Goal: Obtain resource: Download file/media

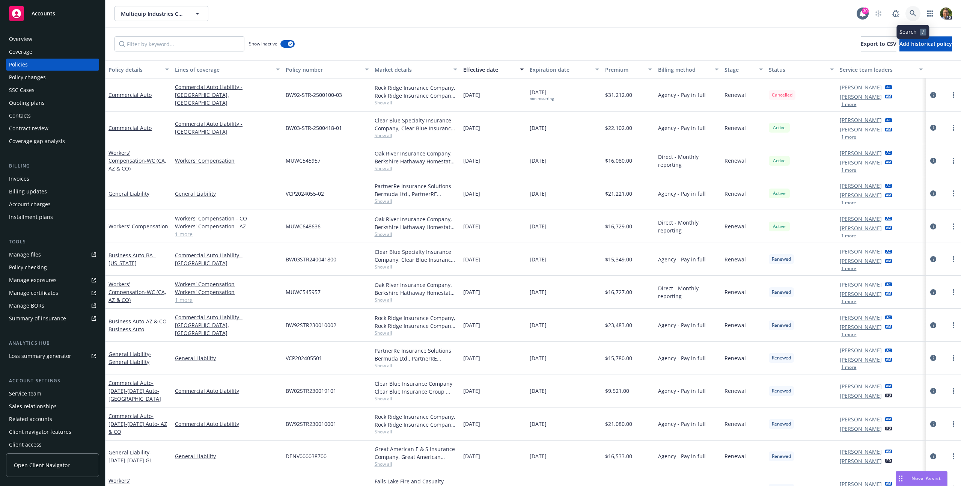
click at [914, 14] on icon at bounding box center [912, 13] width 7 height 7
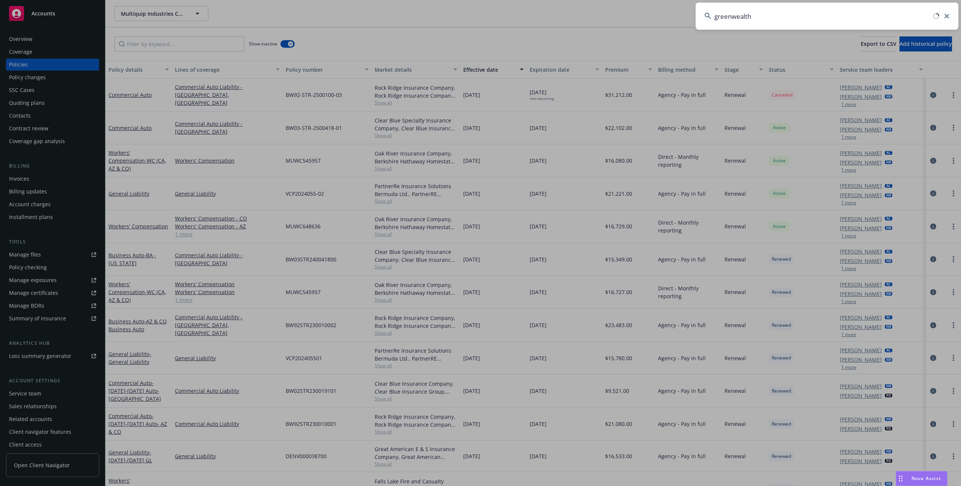
type input "greenwealth"
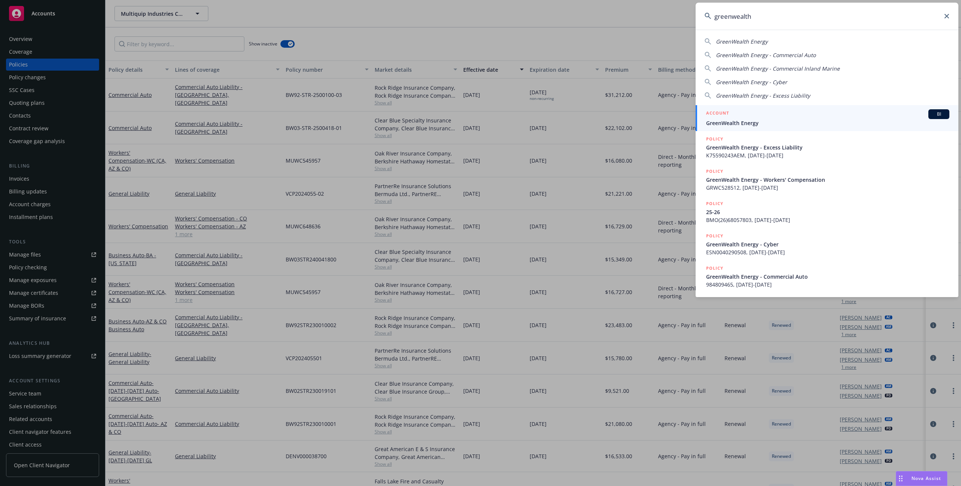
click at [808, 114] on div "ACCOUNT BI" at bounding box center [827, 114] width 243 height 10
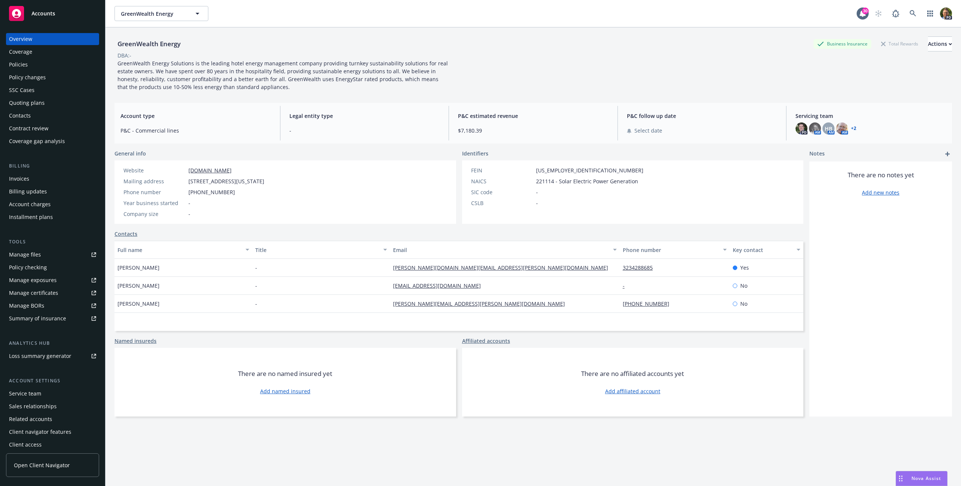
click at [28, 66] on div "Policies" at bounding box center [52, 65] width 87 height 12
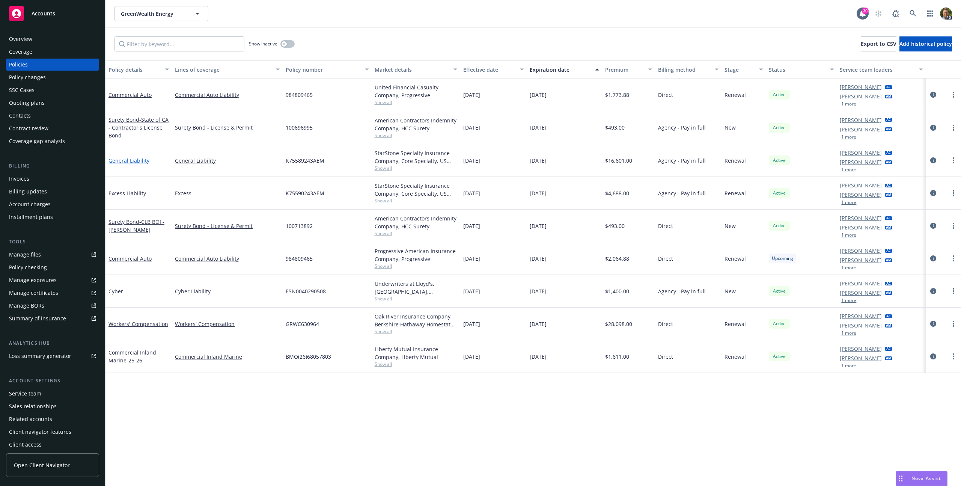
click at [136, 159] on link "General Liability" at bounding box center [128, 160] width 41 height 7
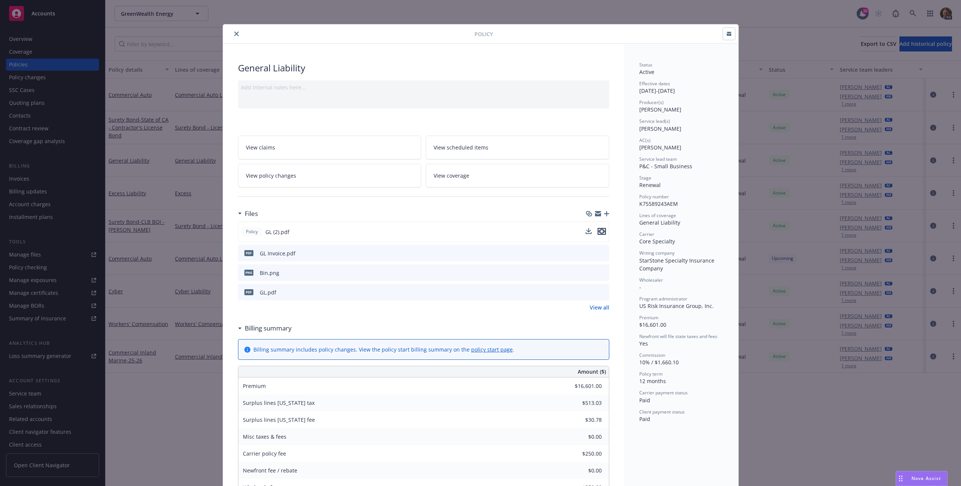
click at [601, 229] on icon "preview file" at bounding box center [601, 231] width 7 height 5
click at [234, 35] on icon "close" at bounding box center [236, 34] width 5 height 5
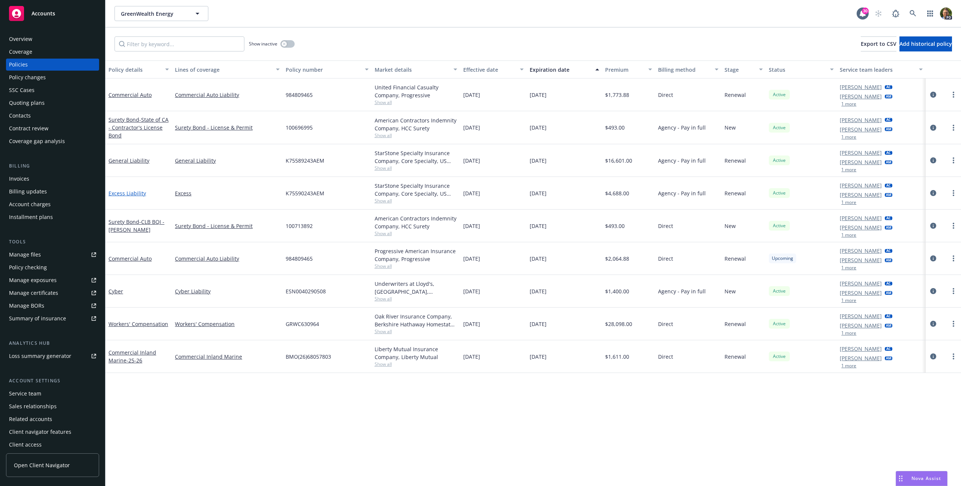
click at [123, 195] on link "Excess Liability" at bounding box center [127, 193] width 38 height 7
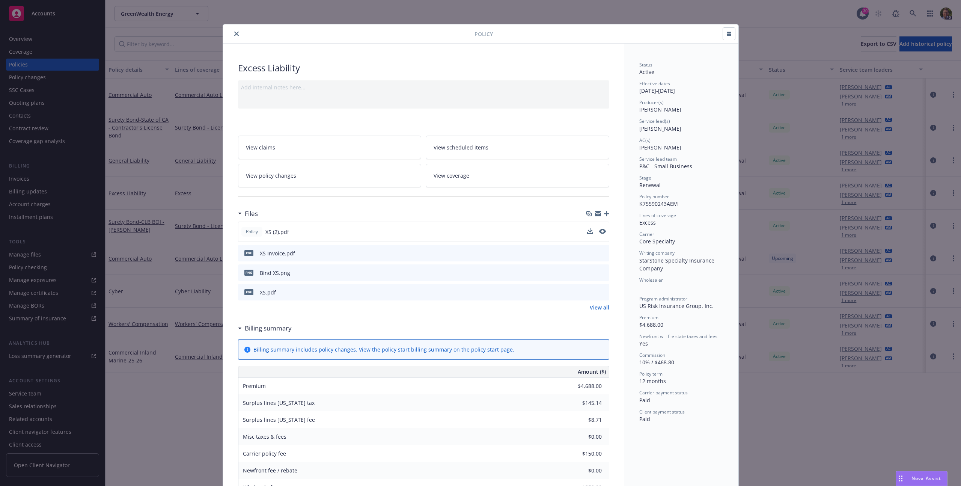
click at [603, 229] on div "Policy XS (2).pdf" at bounding box center [423, 231] width 371 height 20
click at [601, 230] on icon "preview file" at bounding box center [601, 231] width 7 height 5
click at [234, 33] on icon "close" at bounding box center [236, 34] width 5 height 5
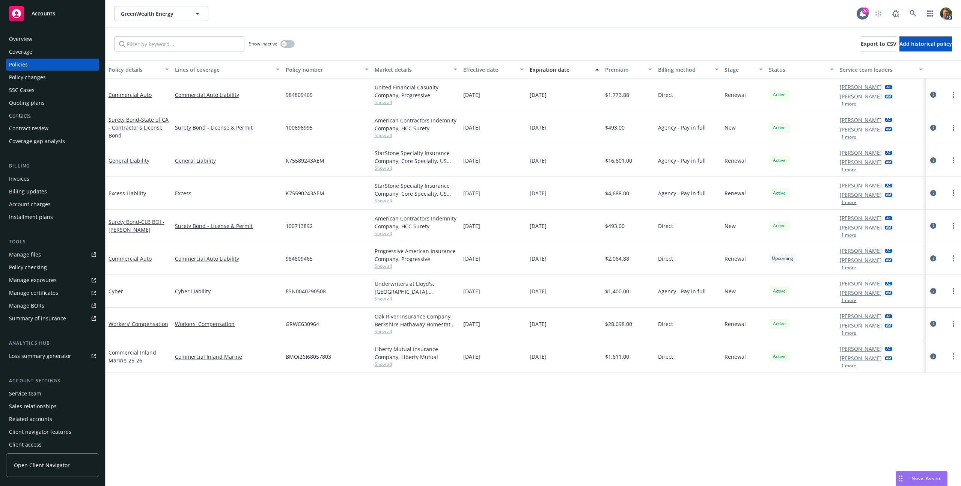
click at [390, 166] on span "Show all" at bounding box center [416, 168] width 83 height 6
click at [366, 160] on div "K75589243AEM" at bounding box center [327, 160] width 89 height 33
click at [122, 153] on div "General Liability" at bounding box center [138, 160] width 66 height 33
click at [123, 158] on link "General Liability" at bounding box center [128, 160] width 41 height 7
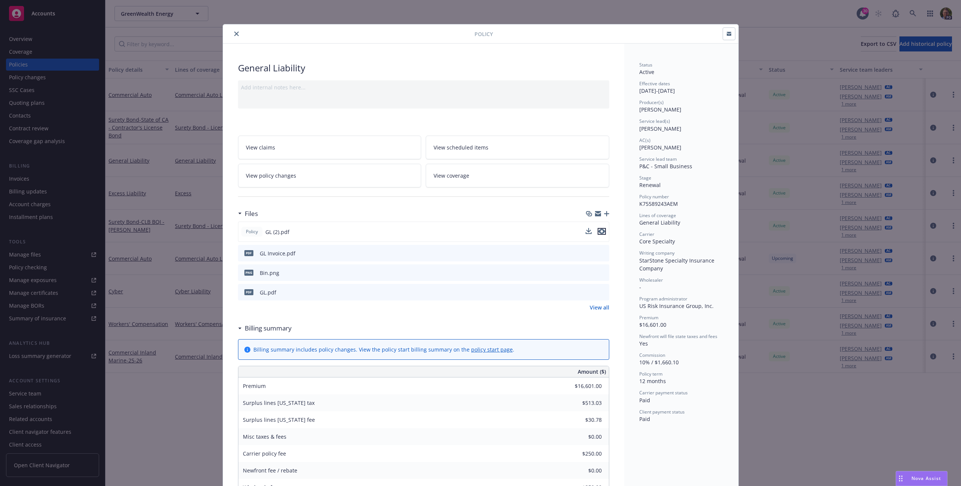
click at [601, 232] on icon "preview file" at bounding box center [601, 231] width 7 height 5
click at [587, 231] on icon "download file" at bounding box center [589, 230] width 5 height 5
click at [234, 35] on icon "close" at bounding box center [236, 34] width 5 height 5
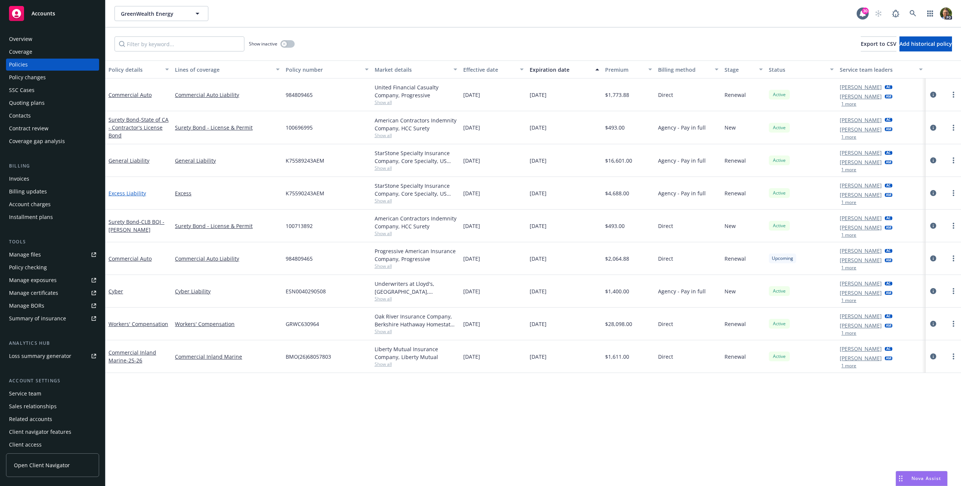
click at [139, 191] on link "Excess Liability" at bounding box center [127, 193] width 38 height 7
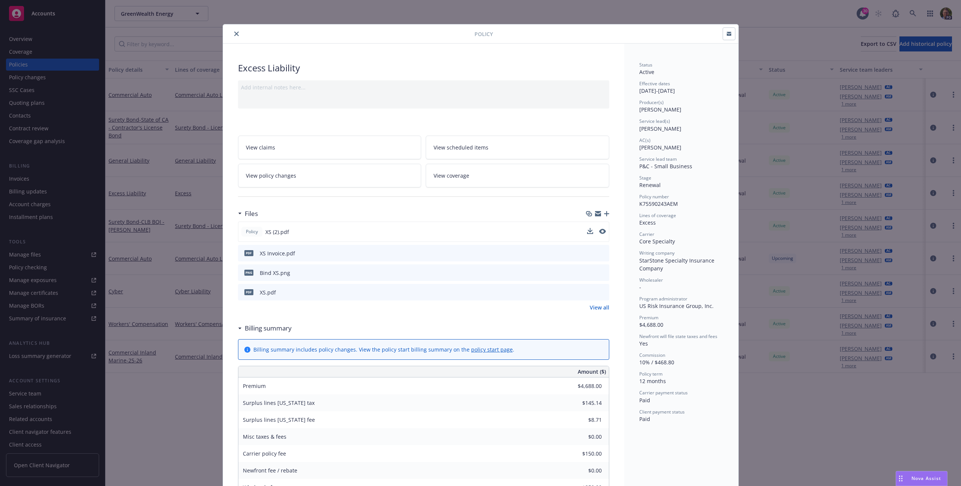
click at [588, 226] on div "Policy XS (2).pdf" at bounding box center [423, 231] width 371 height 20
click at [586, 231] on icon "download file" at bounding box center [589, 231] width 6 height 6
click at [753, 39] on div "Policy Excess Liability Add internal notes here... View claims View scheduled i…" at bounding box center [480, 243] width 961 height 486
click at [234, 35] on icon "close" at bounding box center [236, 34] width 5 height 5
